Goal: Task Accomplishment & Management: Use online tool/utility

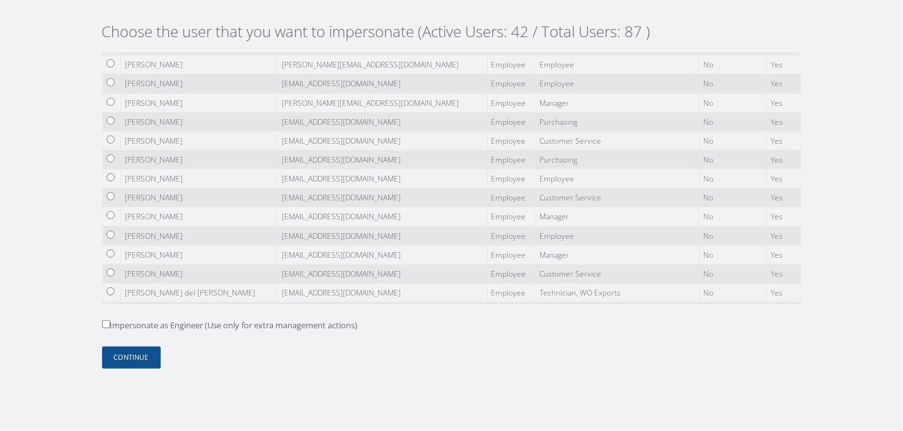
scroll to position [605, 0]
click at [108, 178] on input "radio" at bounding box center [110, 177] width 8 height 8
radio input "true"
click at [151, 324] on label "Impersonate as Engineer (Use only for extra management actions)" at bounding box center [230, 325] width 256 height 13
click at [110, 324] on input "Impersonate as Engineer (Use only for extra management actions)" at bounding box center [106, 324] width 8 height 8
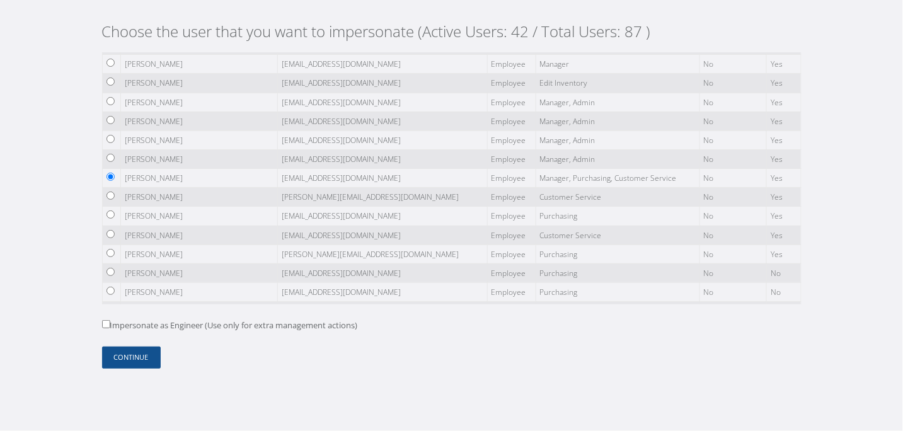
checkbox input "true"
click at [146, 364] on button "Continue" at bounding box center [131, 357] width 59 height 22
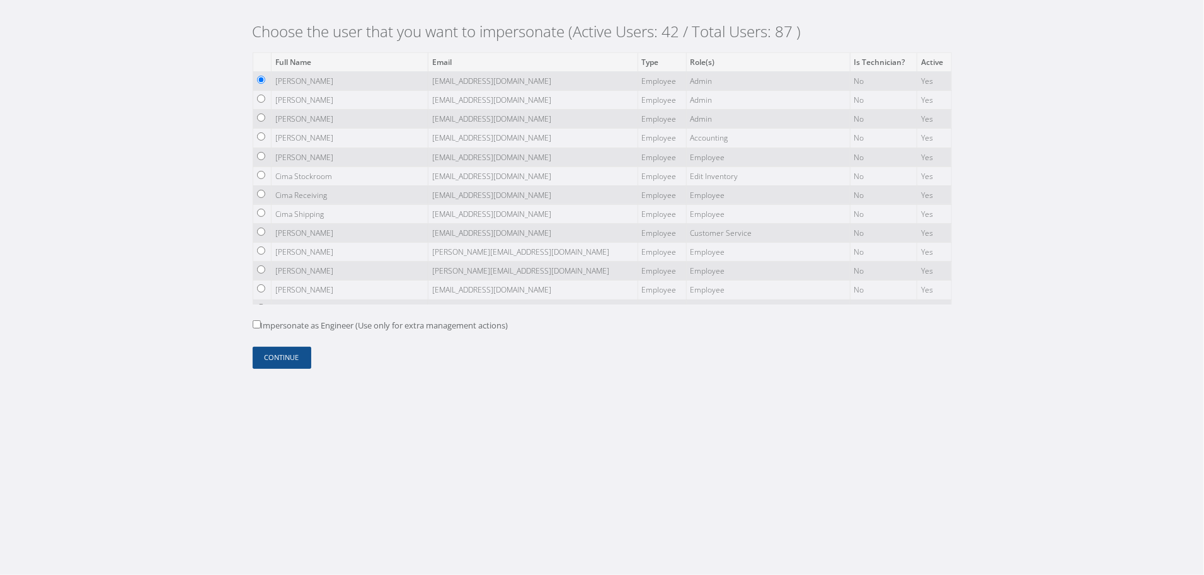
click at [275, 324] on label "Impersonate as Engineer (Use only for extra management actions)" at bounding box center [381, 325] width 256 height 13
click at [261, 324] on input "Impersonate as Engineer (Use only for extra management actions)" at bounding box center [257, 324] width 8 height 8
checkbox input "true"
click at [278, 363] on button "Continue" at bounding box center [282, 357] width 59 height 22
